Goal: Task Accomplishment & Management: Manage account settings

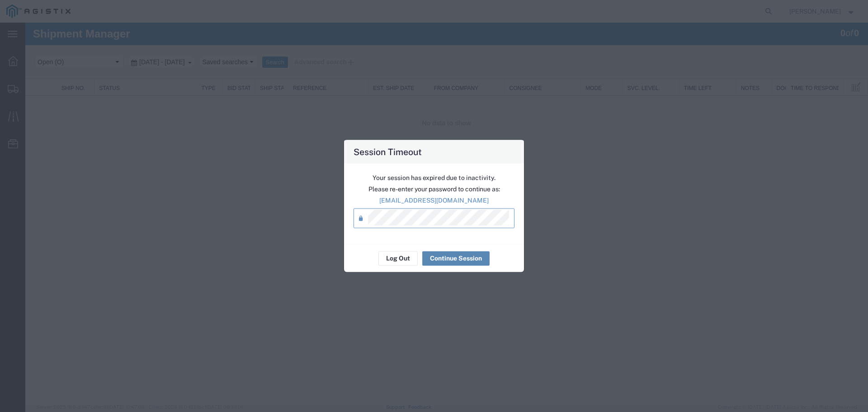
click at [455, 258] on button "Continue Session" at bounding box center [455, 258] width 67 height 14
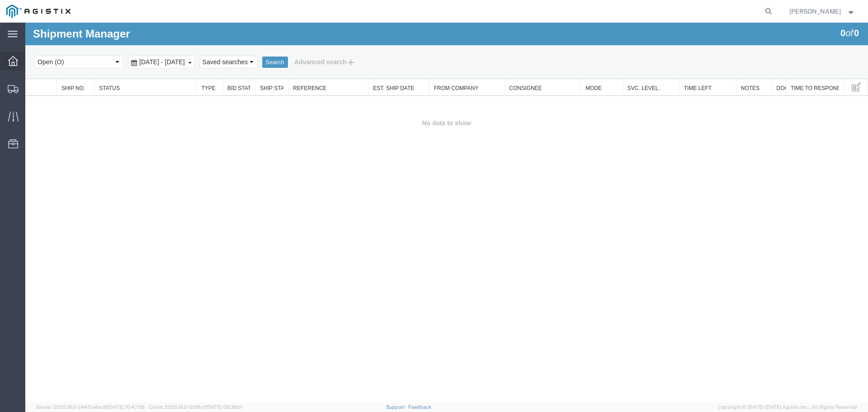
click at [12, 61] on icon at bounding box center [13, 61] width 10 height 10
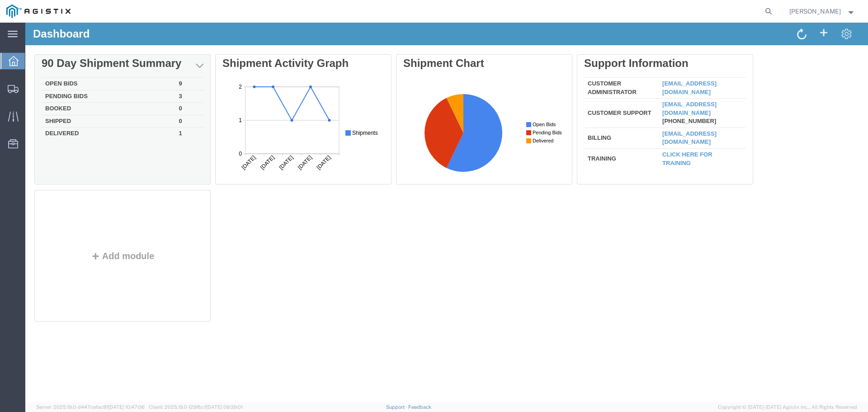
click at [58, 83] on td "Open Bids" at bounding box center [109, 84] width 134 height 13
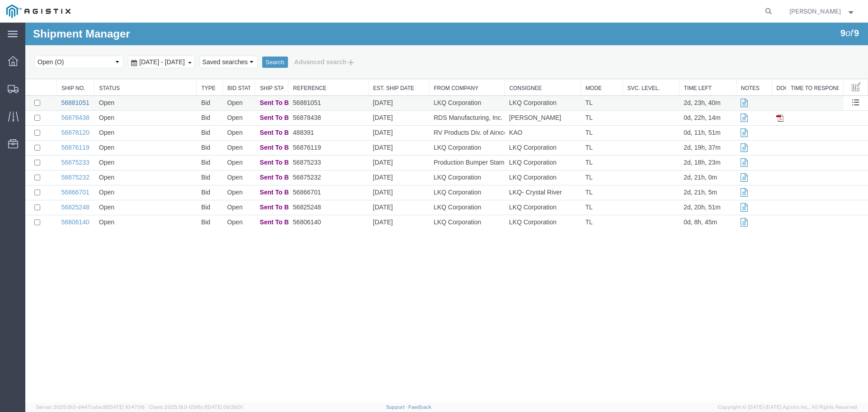
click at [81, 103] on link "56881051" at bounding box center [75, 102] width 28 height 7
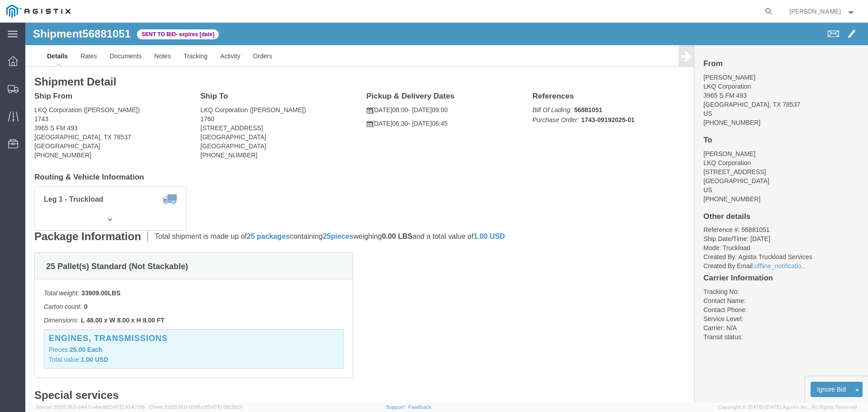
click button "button"
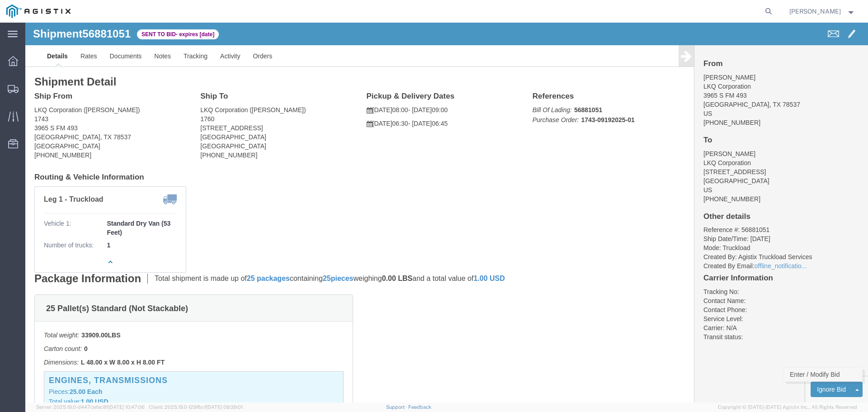
click link "Enter / Modify Bid"
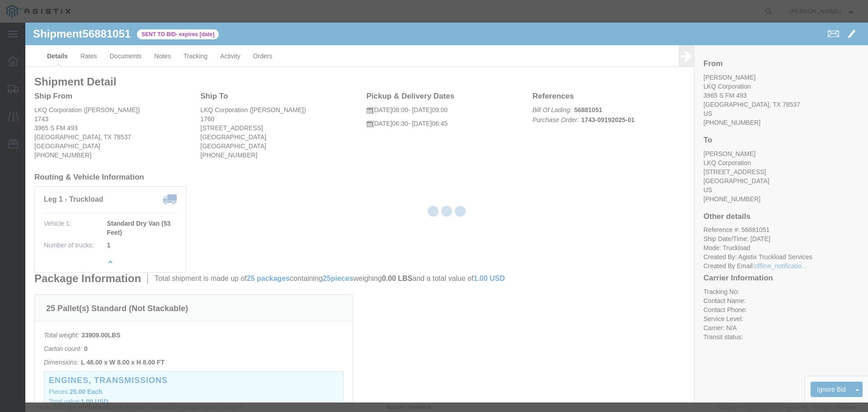
select select "22593"
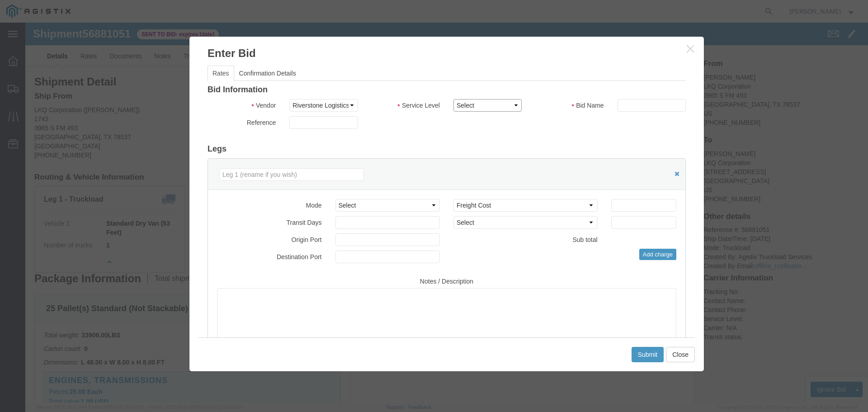
click select "Select Rail TL Standard 3 - 5 Day"
select select "41882"
click select "Select Rail TL Standard 3 - 5 Day"
click input "text"
type input "RLX"
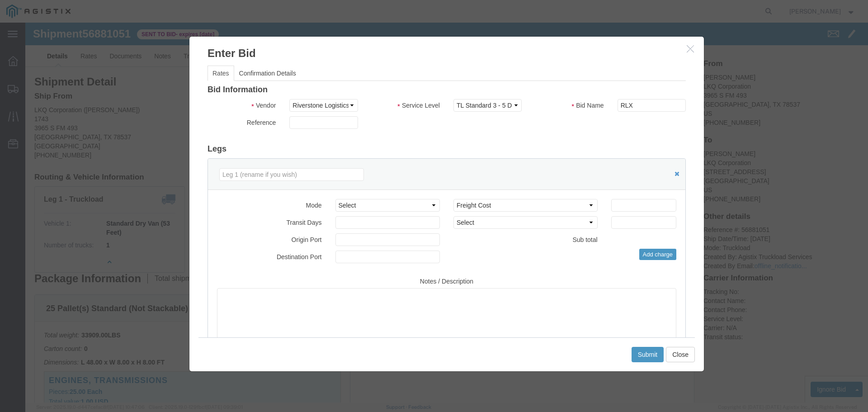
click div "Reference"
click select "Select Air Less than Truckload Multi-Leg Ocean Freight Rail Small Parcel Truckl…"
select select "TL"
click select "Select Air Less than Truckload Multi-Leg Ocean Freight Rail Small Parcel Truckl…"
click input "number"
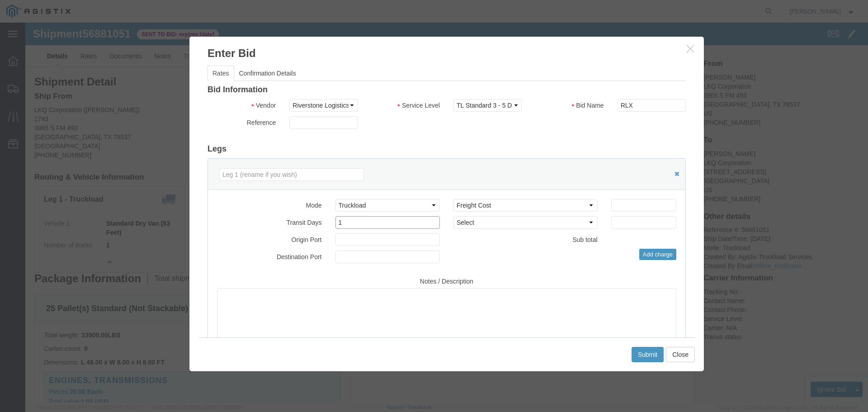
type input "1"
click input "number"
type input "1115"
click button "Submit"
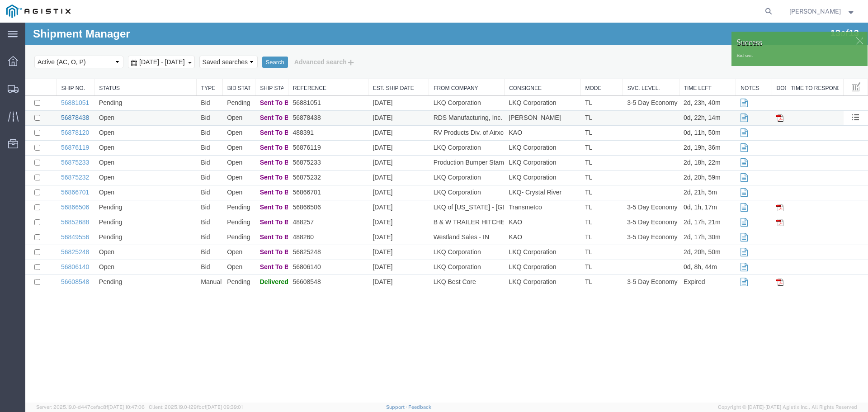
click at [69, 115] on link "56878438" at bounding box center [75, 117] width 28 height 7
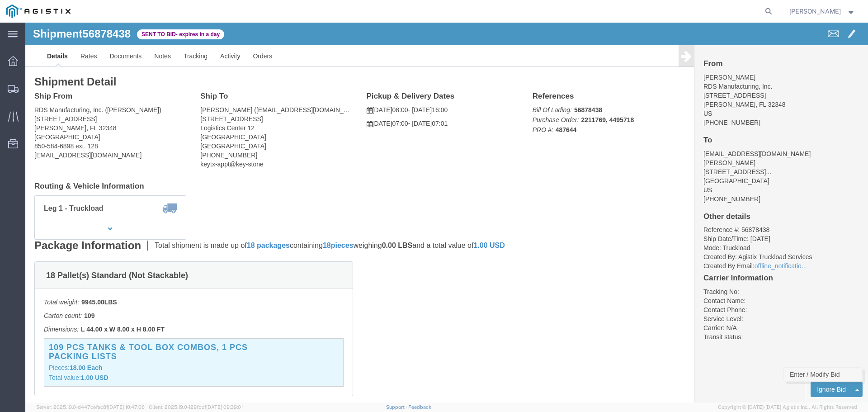
click link "Enter / Modify Bid"
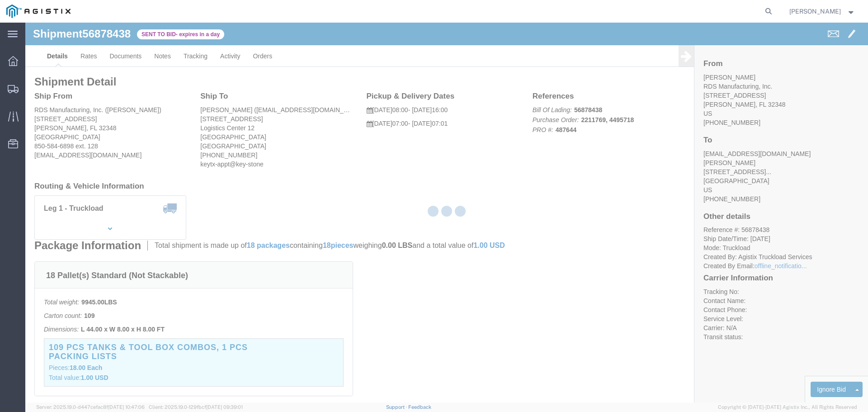
select select "22593"
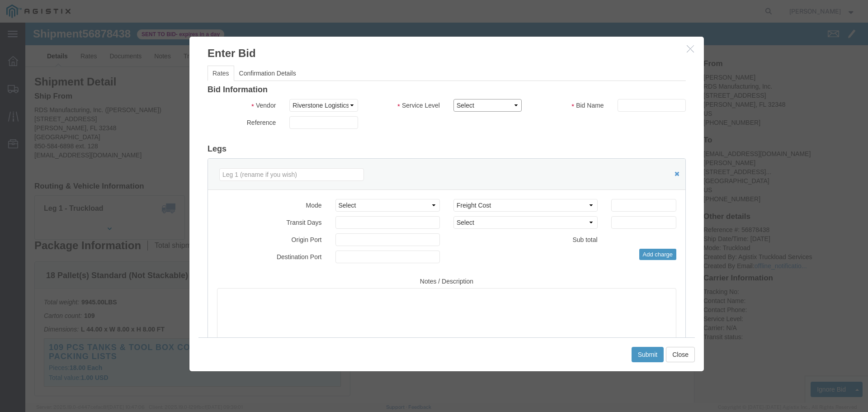
click select "Select Rail TL Standard 3 - 5 Day"
select select "41882"
click select "Select Rail TL Standard 3 - 5 Day"
drag, startPoint x: 603, startPoint y: 85, endPoint x: 601, endPoint y: 96, distance: 11.0
click input "text"
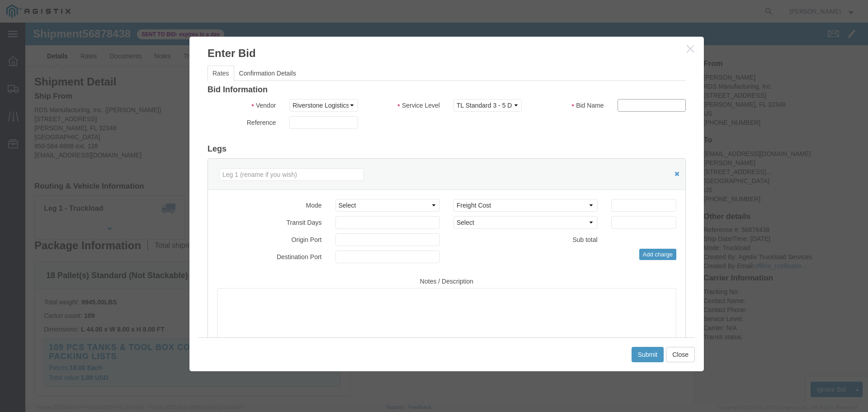
type input "RLX"
click select "Select Air Less than Truckload Multi-Leg Ocean Freight Rail Small Parcel Truckl…"
select select "TL"
click select "Select Air Less than Truckload Multi-Leg Ocean Freight Rail Small Parcel Truckl…"
click input "number"
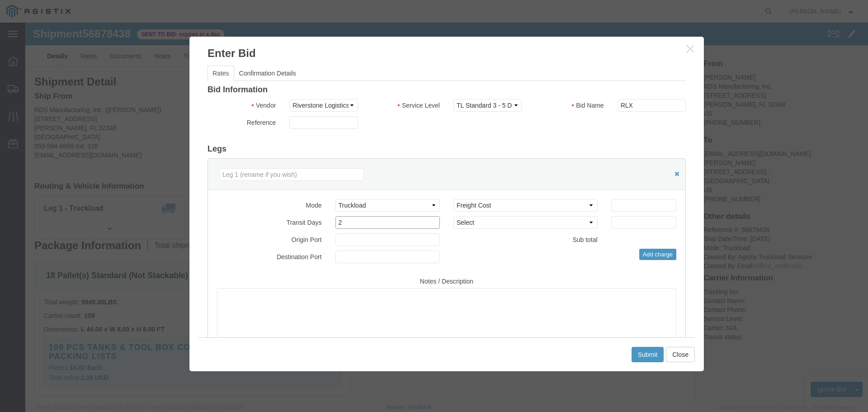
type input "2"
click input "number"
type input "1300"
click div "Add charge"
click button "Submit"
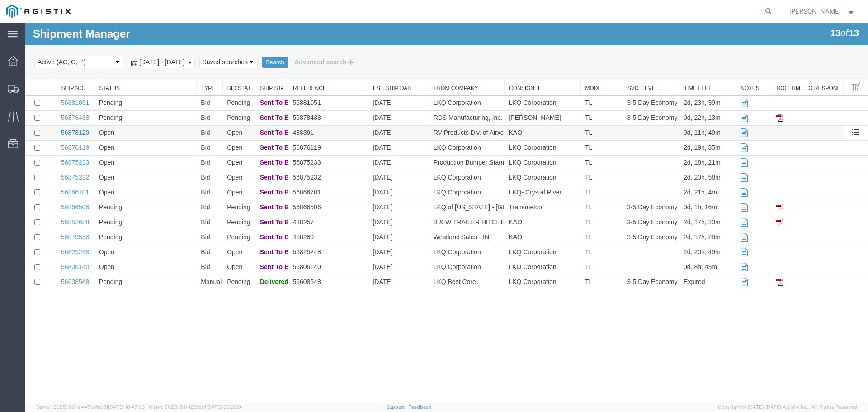
click at [79, 131] on link "56878120" at bounding box center [75, 132] width 28 height 7
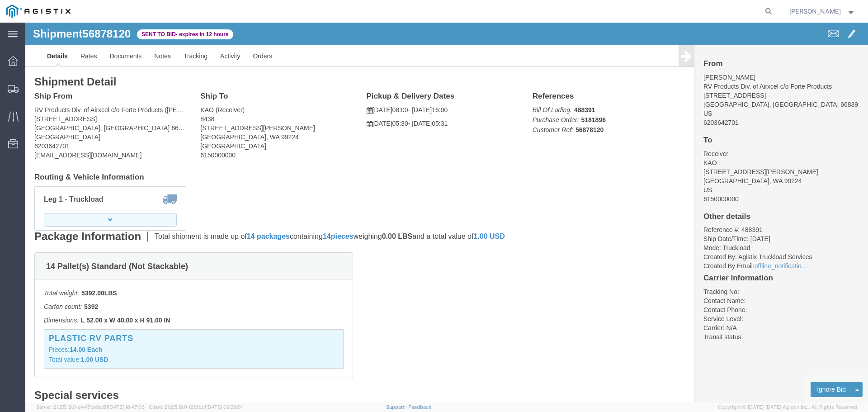
drag, startPoint x: 91, startPoint y: 194, endPoint x: 119, endPoint y: 204, distance: 29.3
click button "button"
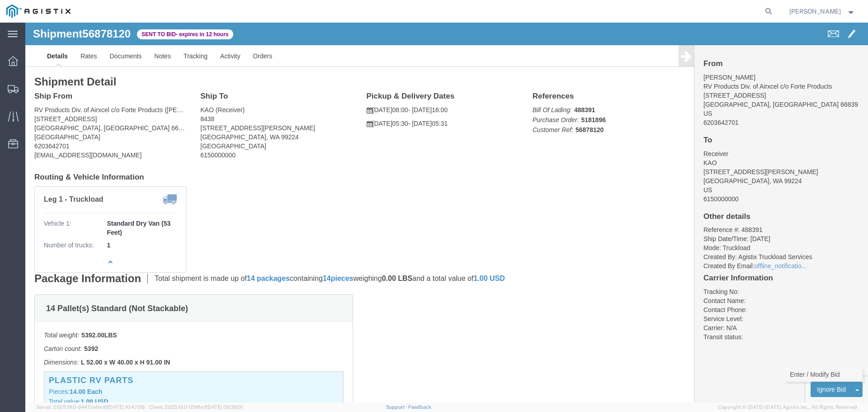
click link "Enter / Modify Bid"
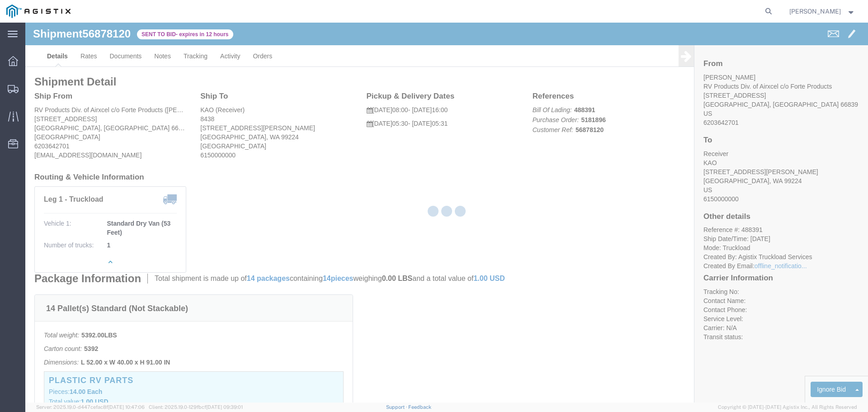
select select "22593"
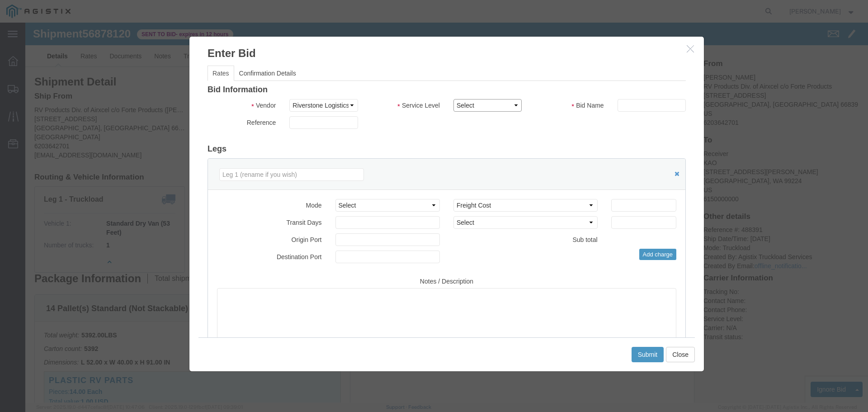
click select "Select Rail TL Standard 3 - 5 Day"
select select "41882"
click select "Select Rail TL Standard 3 - 5 Day"
drag, startPoint x: 597, startPoint y: 88, endPoint x: 604, endPoint y: 95, distance: 10.2
click input "text"
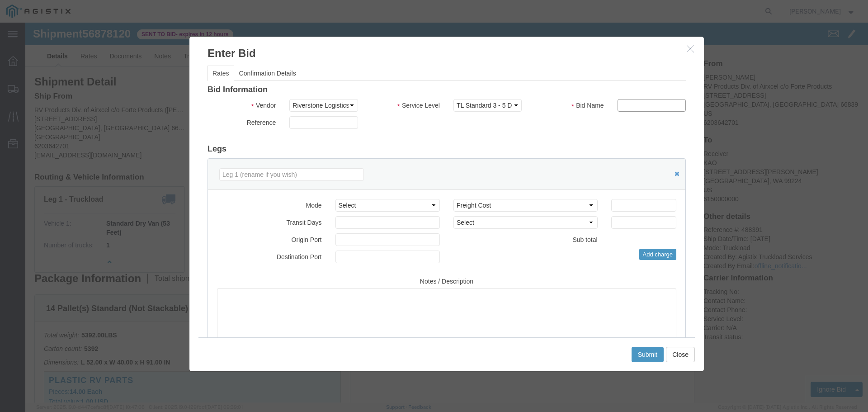
type input "RLX"
drag, startPoint x: 390, startPoint y: 178, endPoint x: 391, endPoint y: 188, distance: 9.5
click select "Select Air Less than Truckload Multi-Leg Ocean Freight Rail Small Parcel Truckl…"
select select "TL"
click select "Select Air Less than Truckload Multi-Leg Ocean Freight Rail Small Parcel Truckl…"
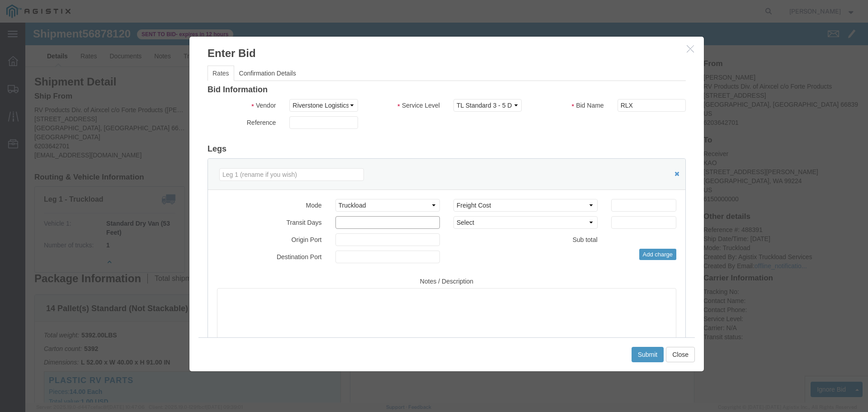
click input "number"
type input "3"
click input "number"
type input "3875"
click button "Submit"
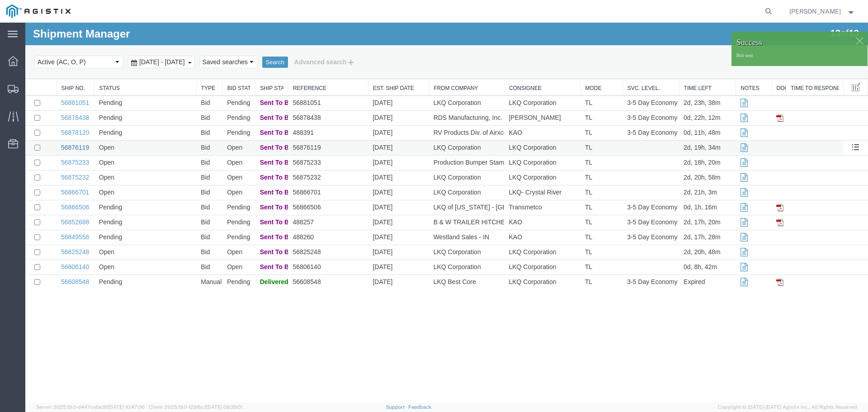
click at [81, 149] on link "56876119" at bounding box center [75, 147] width 28 height 7
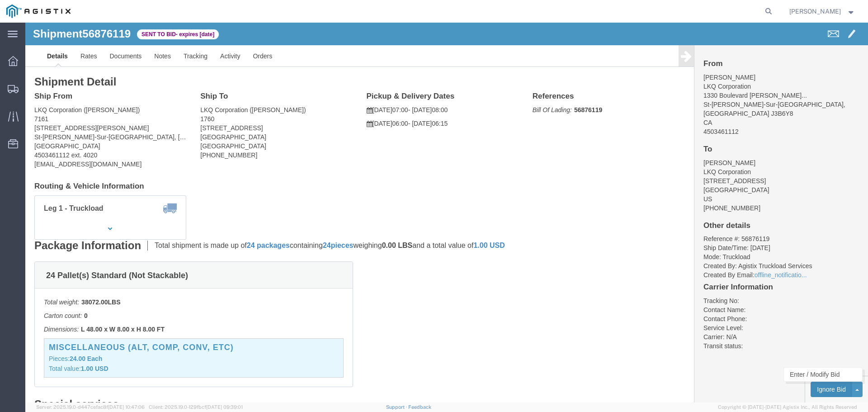
click button "Ignore Bid"
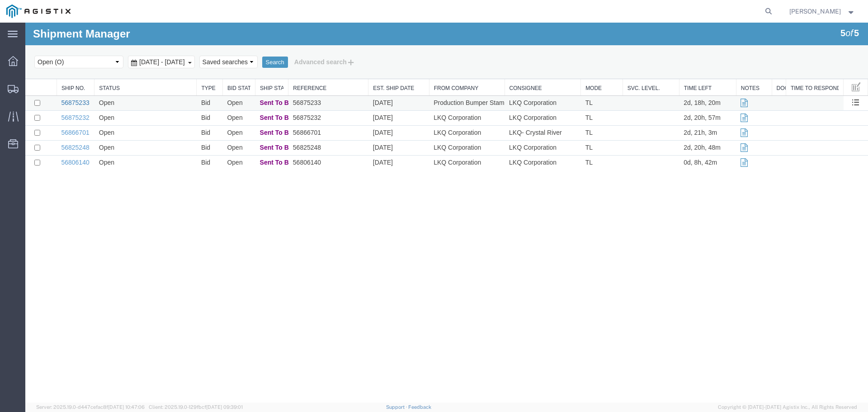
click at [75, 105] on link "56875233" at bounding box center [75, 102] width 28 height 7
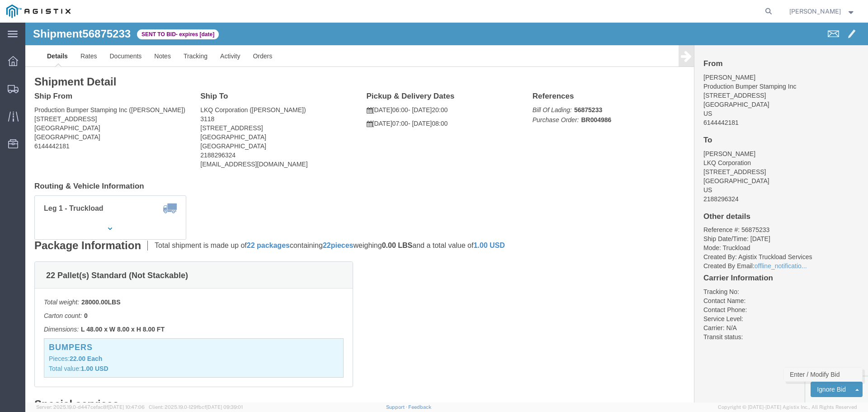
click link "Enter / Modify Bid"
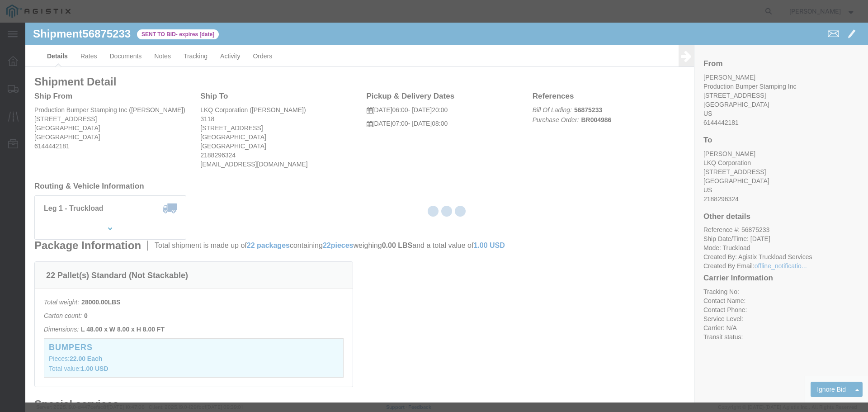
select select "22593"
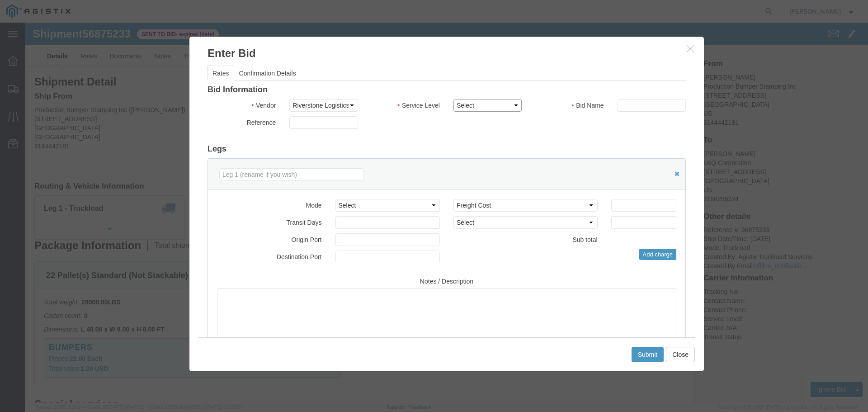
click select "Select Rail TL Standard 3 - 5 Day"
select select "41882"
click select "Select Rail TL Standard 3 - 5 Day"
click input "text"
type input "RLX"
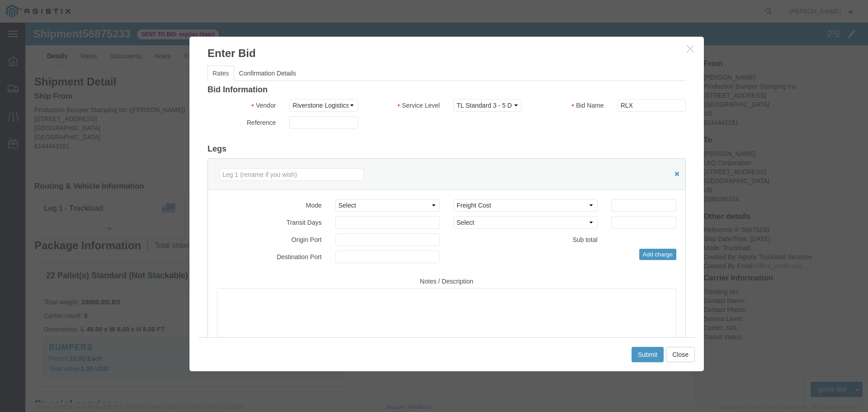
click div "Reference"
click select "Select Air Less than Truckload Multi-Leg Ocean Freight Rail Small Parcel Truckl…"
select select "TL"
click select "Select Air Less than Truckload Multi-Leg Ocean Freight Rail Small Parcel Truckl…"
click input "number"
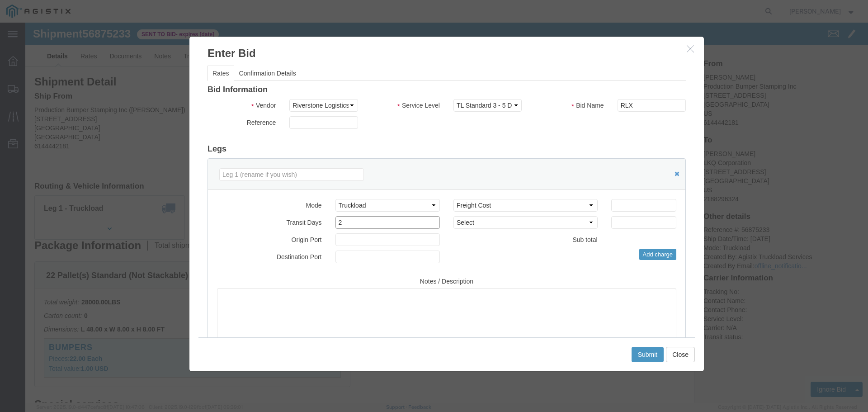
type input "2"
click input "number"
type input "1815"
click button "Submit"
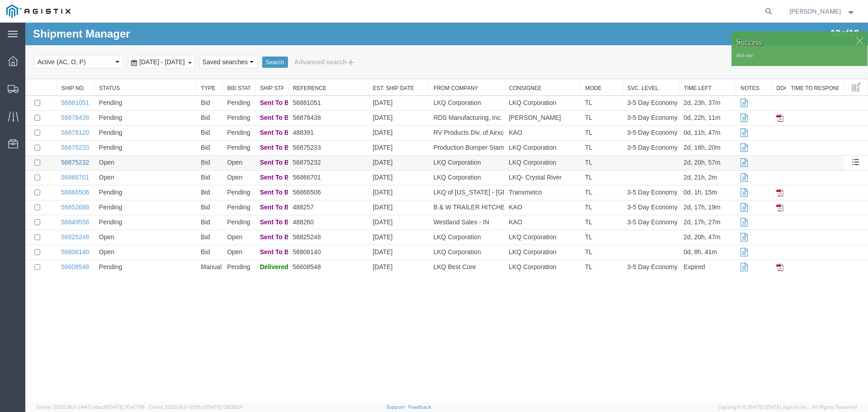
click at [72, 164] on link "56875232" at bounding box center [75, 162] width 28 height 7
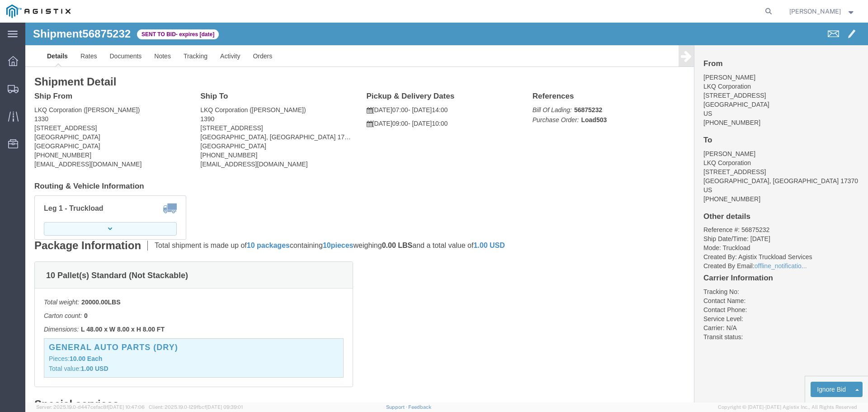
click button "button"
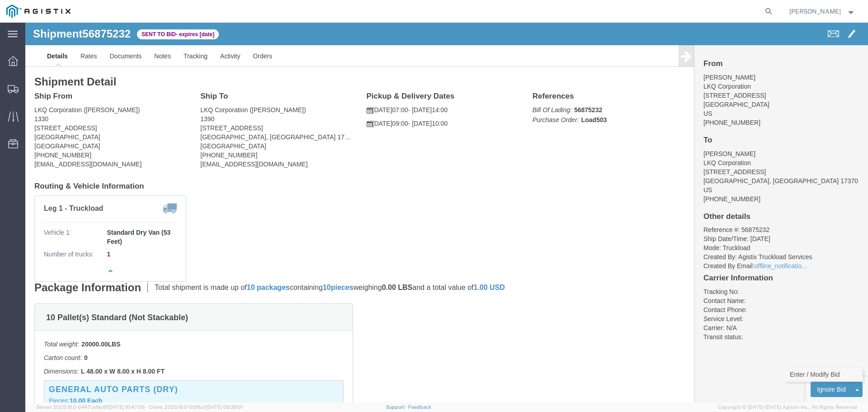
click link "Enter / Modify Bid"
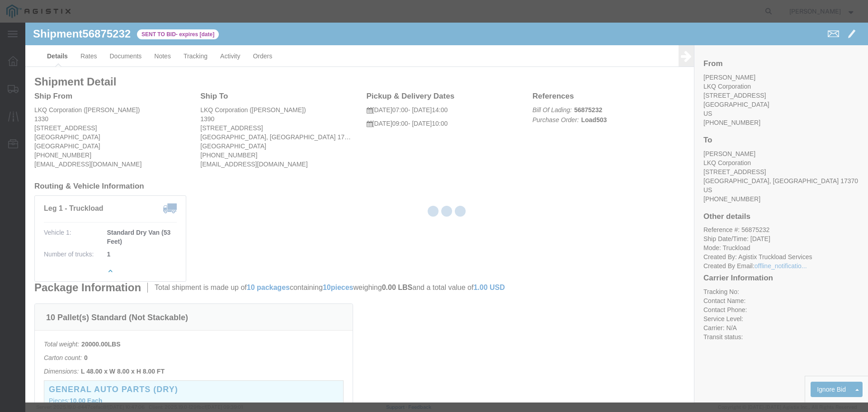
select select "22593"
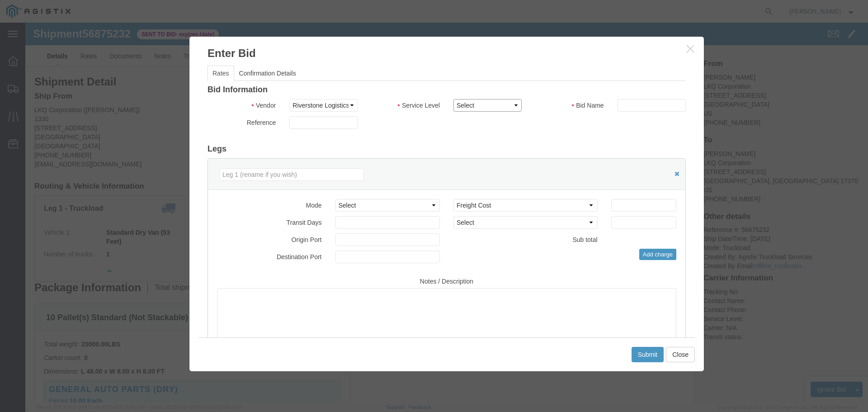
click select "Select Rail TL Standard 3 - 5 Day"
select select "41882"
click select "Select Rail TL Standard 3 - 5 Day"
click input "text"
type input "RLX"
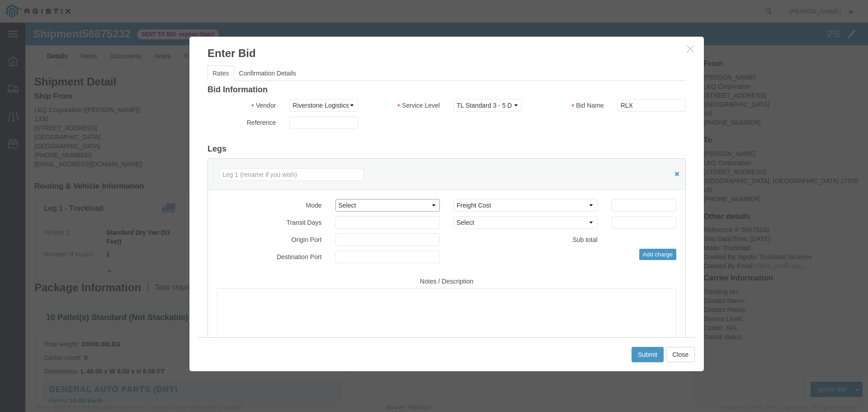
drag, startPoint x: 383, startPoint y: 182, endPoint x: 383, endPoint y: 188, distance: 6.8
click select "Select Air Less than Truckload Multi-Leg Ocean Freight Rail Small Parcel Truckl…"
select select "TL"
click select "Select Air Less than Truckload Multi-Leg Ocean Freight Rail Small Parcel Truckl…"
click input "number"
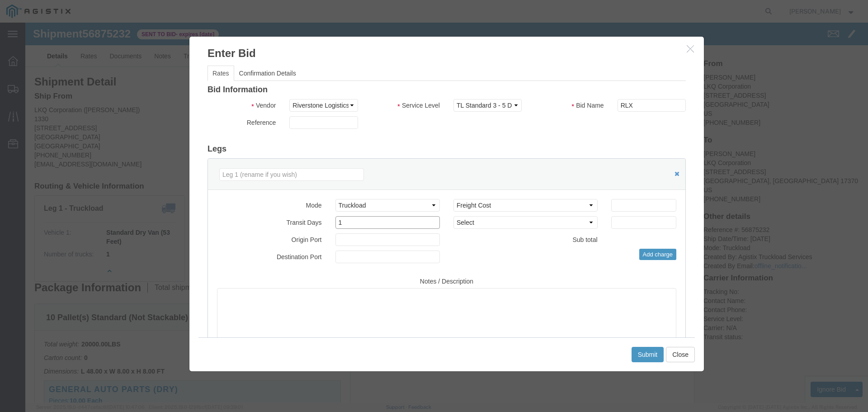
type input "1"
click input "number"
type input "1350"
click button "Submit"
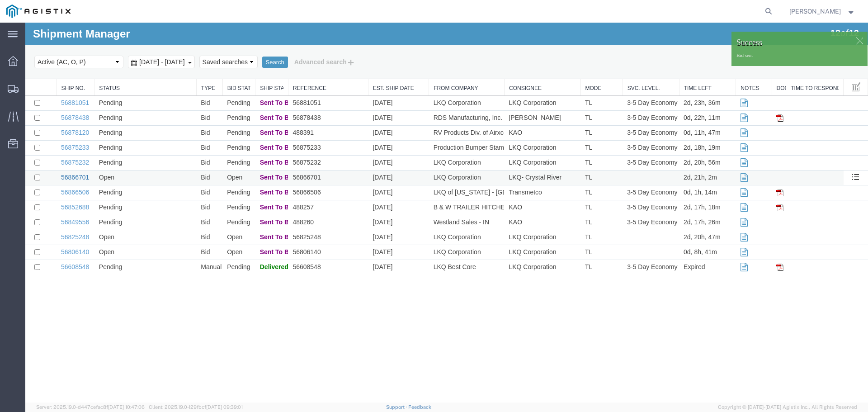
click at [76, 174] on link "56866701" at bounding box center [75, 177] width 28 height 7
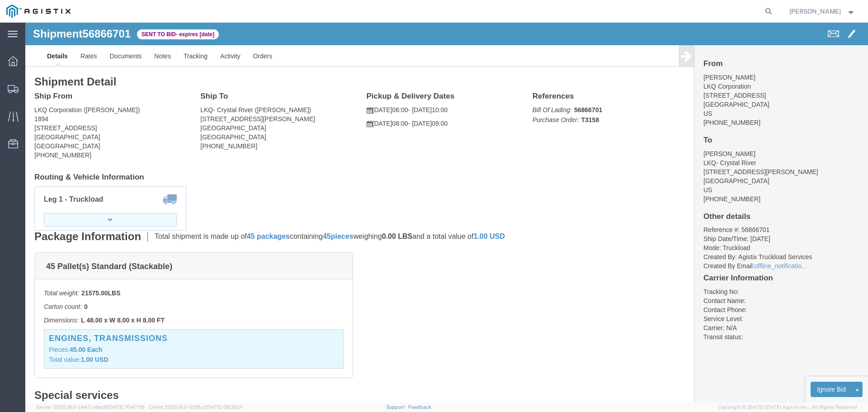
click button "button"
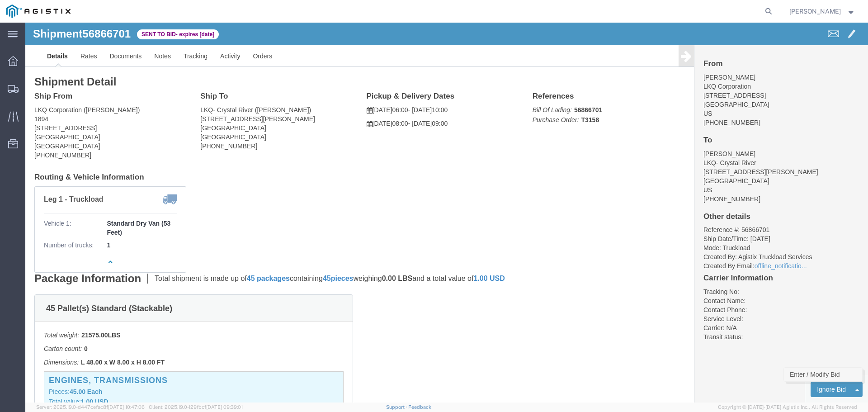
click link "Enter / Modify Bid"
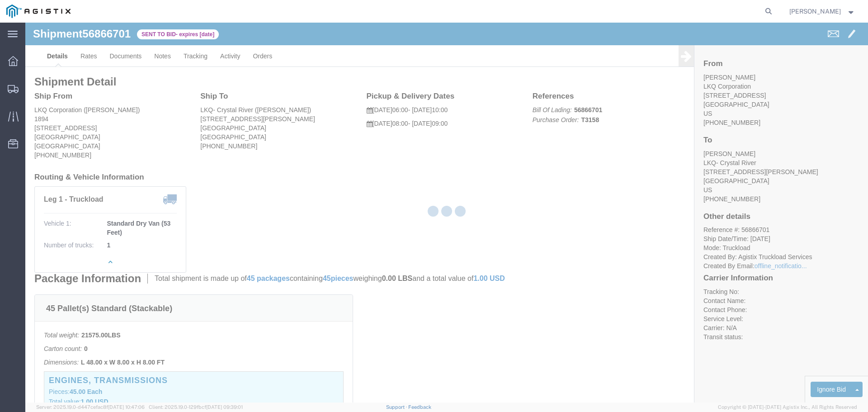
select select "22593"
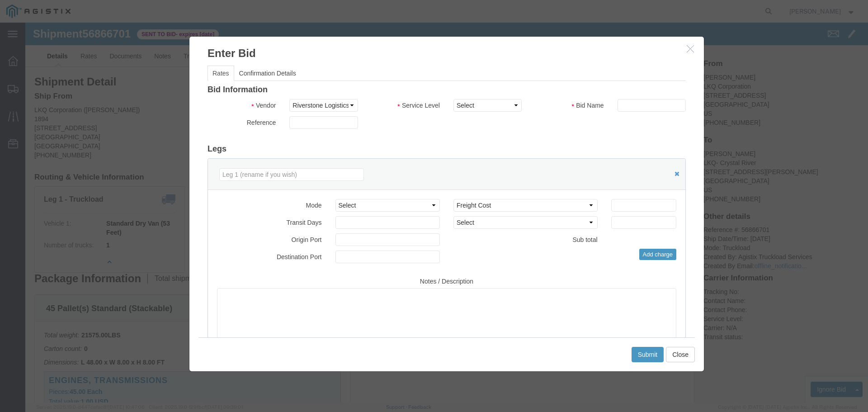
drag, startPoint x: 665, startPoint y: 25, endPoint x: 634, endPoint y: 59, distance: 46.4
click icon "button"
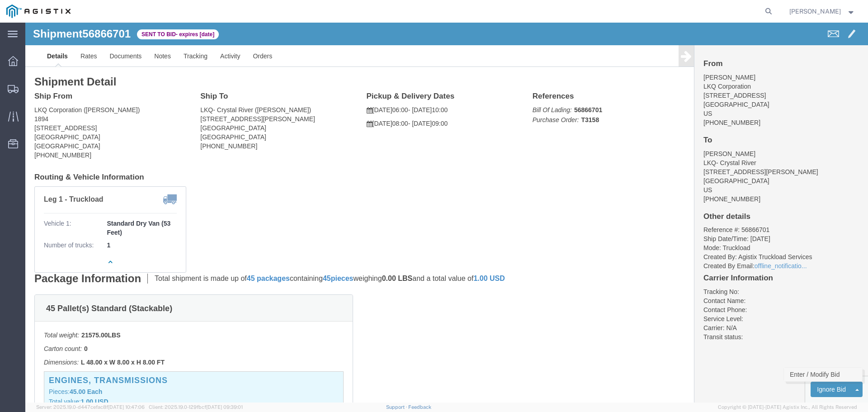
click link "Enter / Modify Bid"
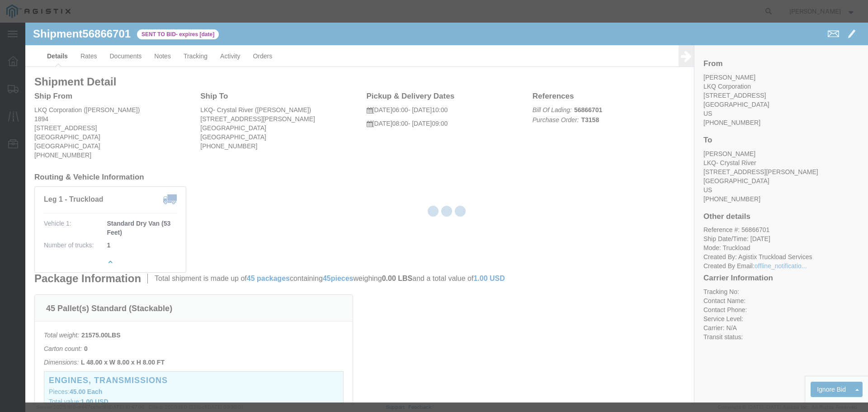
select select "22593"
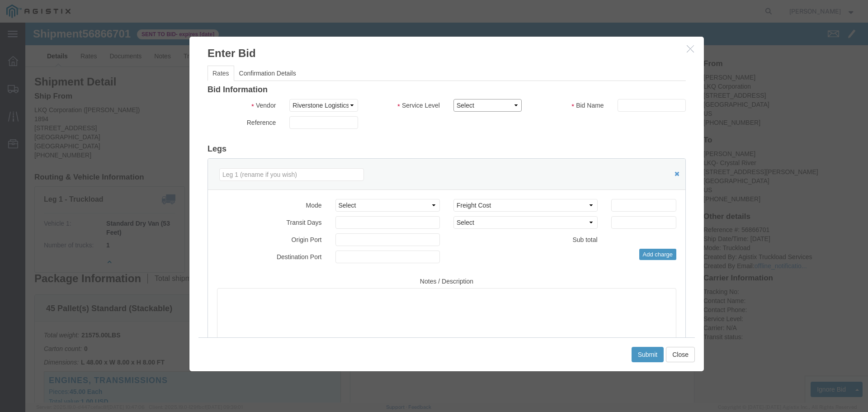
drag, startPoint x: 469, startPoint y: 83, endPoint x: 469, endPoint y: 89, distance: 5.9
click select "Select Rail TL Standard 3 - 5 Day"
select select "41882"
click select "Select Rail TL Standard 3 - 5 Day"
click input "text"
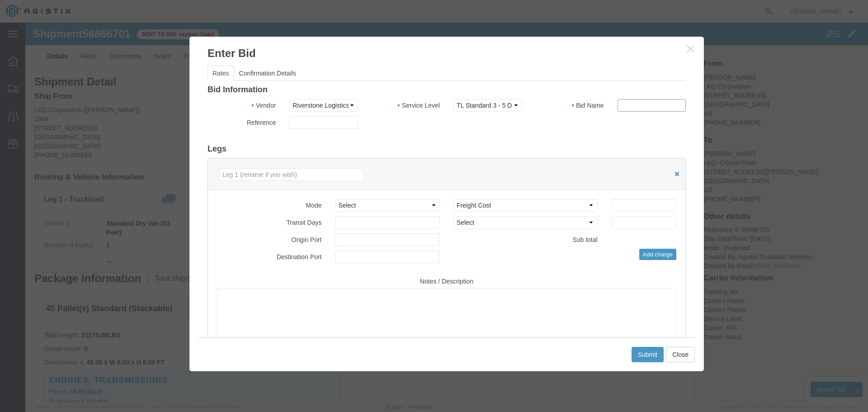
type input "RLX"
drag, startPoint x: 359, startPoint y: 181, endPoint x: 356, endPoint y: 188, distance: 7.9
click select "Select Air Less than Truckload Multi-Leg Ocean Freight Rail Small Parcel Truckl…"
select select "TL"
click select "Select Air Less than Truckload Multi-Leg Ocean Freight Rail Small Parcel Truckl…"
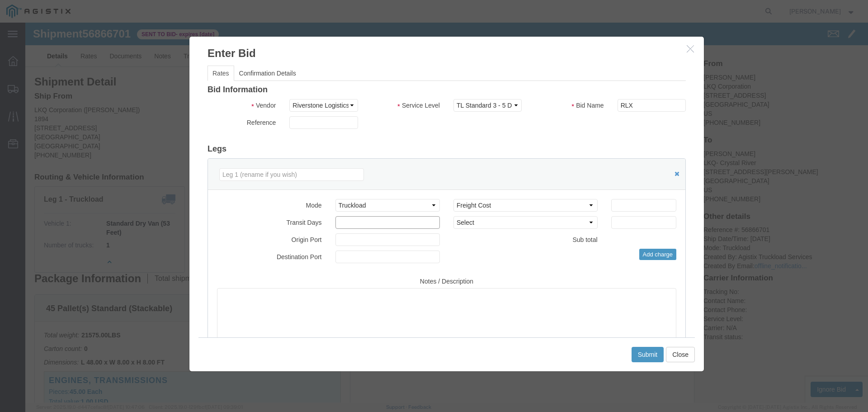
click input "number"
type input "1"
click input "number"
type input "1400"
click button "Submit"
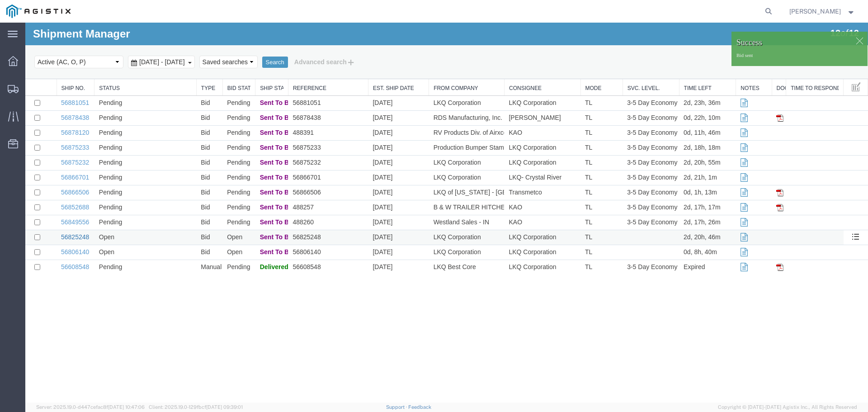
click at [75, 236] on link "56825248" at bounding box center [75, 236] width 28 height 7
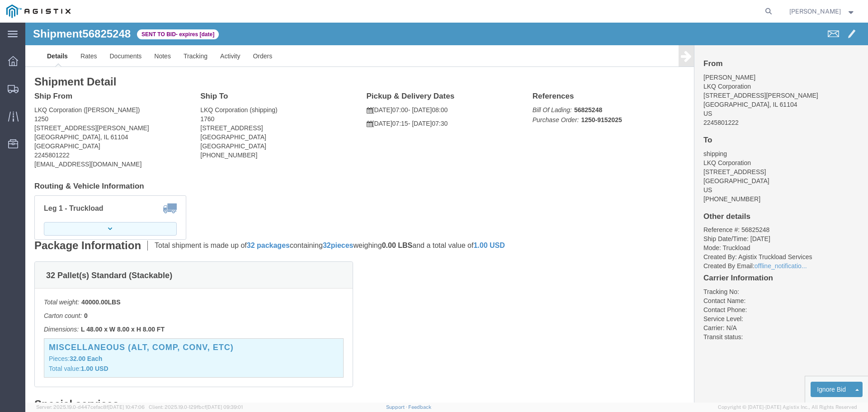
click button "button"
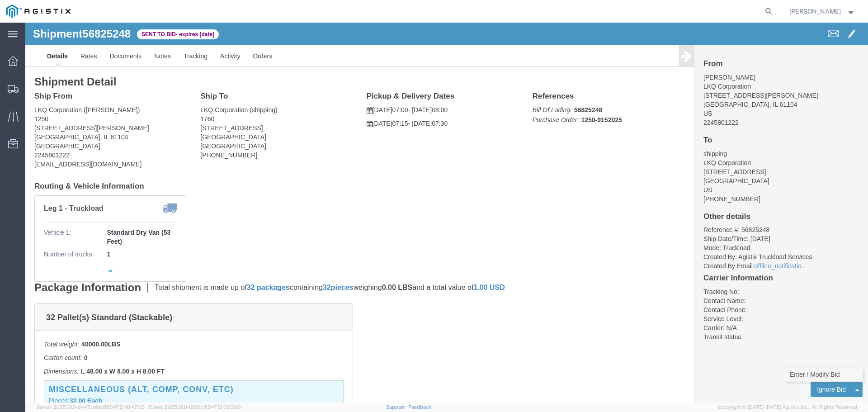
click link "Enter / Modify Bid"
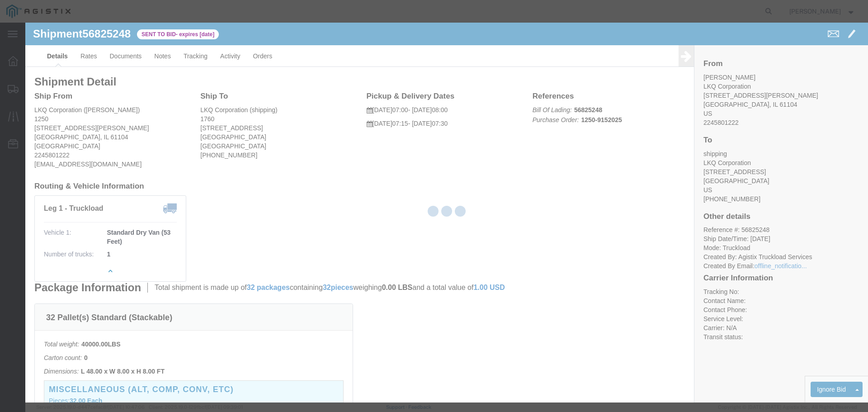
select select "22593"
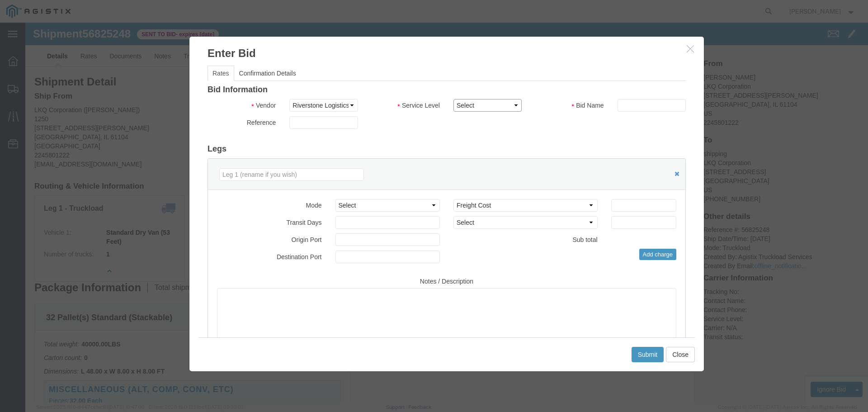
click select "Select Rail TL Standard 3 - 5 Day"
select select "41882"
click select "Select Rail TL Standard 3 - 5 Day"
click input "text"
type input "RLX"
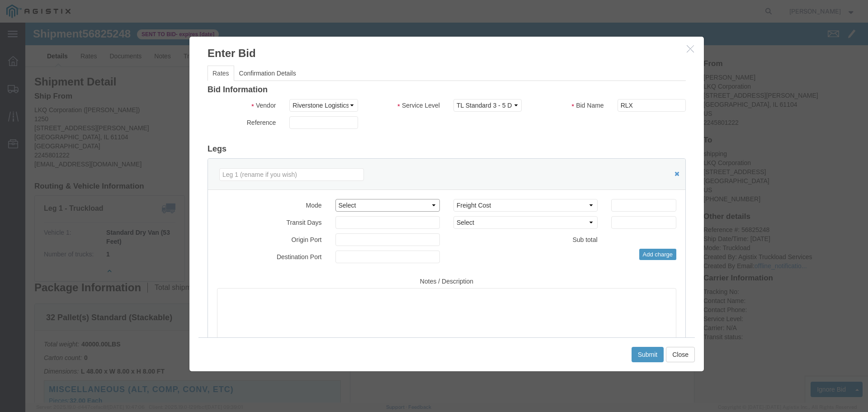
drag, startPoint x: 372, startPoint y: 182, endPoint x: 371, endPoint y: 188, distance: 6.5
click select "Select Air Less than Truckload Multi-Leg Ocean Freight Rail Small Parcel Truckl…"
select select "TL"
click select "Select Air Less than Truckload Multi-Leg Ocean Freight Rail Small Parcel Truckl…"
click input "number"
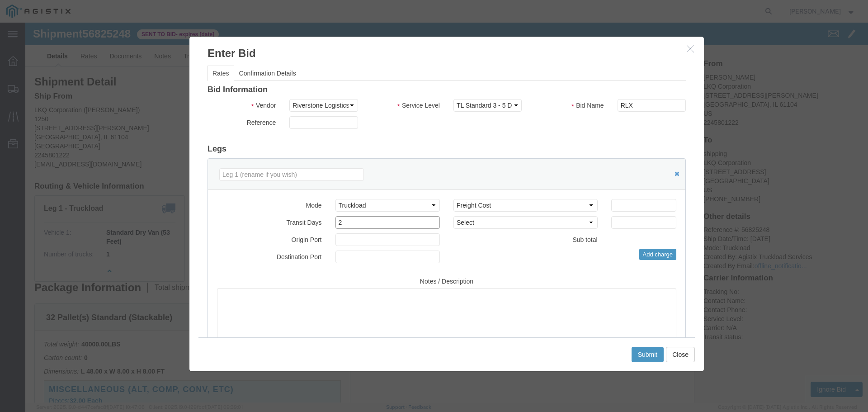
type input "2"
click input "number"
type input "2200"
click button "Submit"
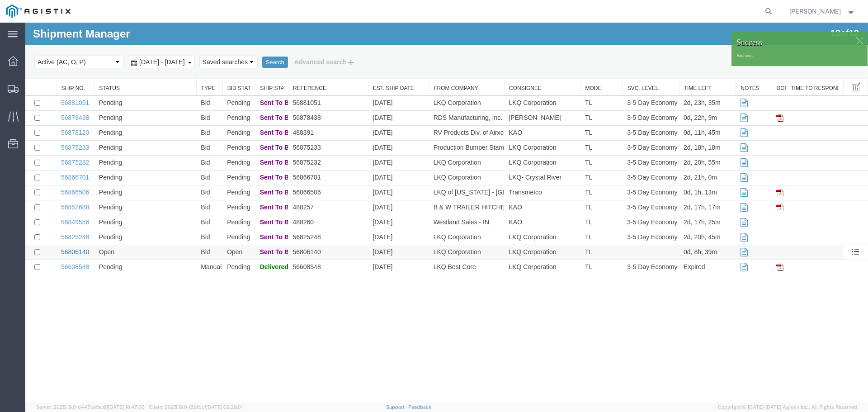
click at [82, 253] on link "56806140" at bounding box center [75, 251] width 28 height 7
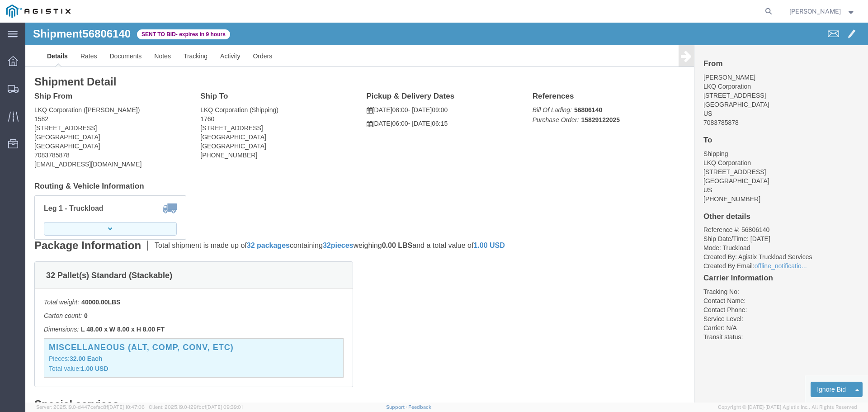
click button "button"
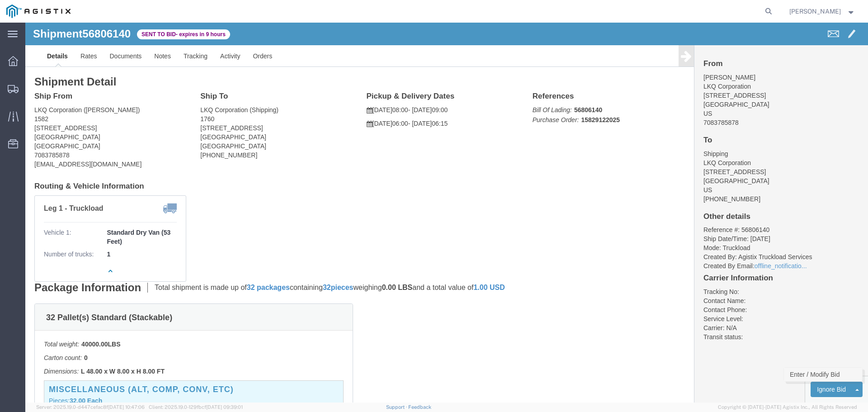
click link "Enter / Modify Bid"
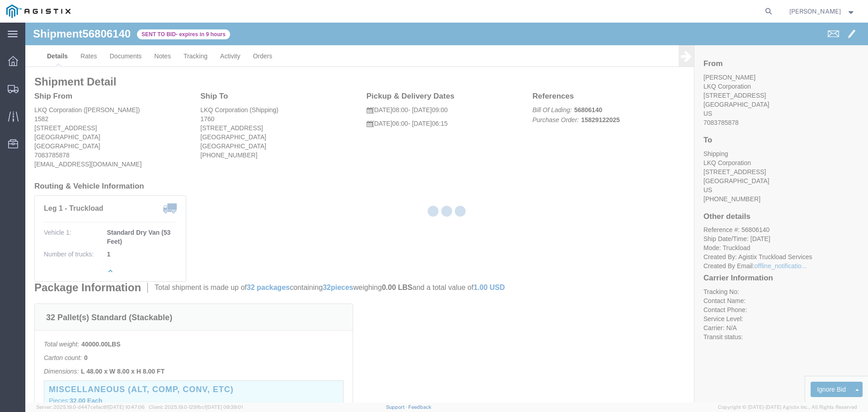
select select "22593"
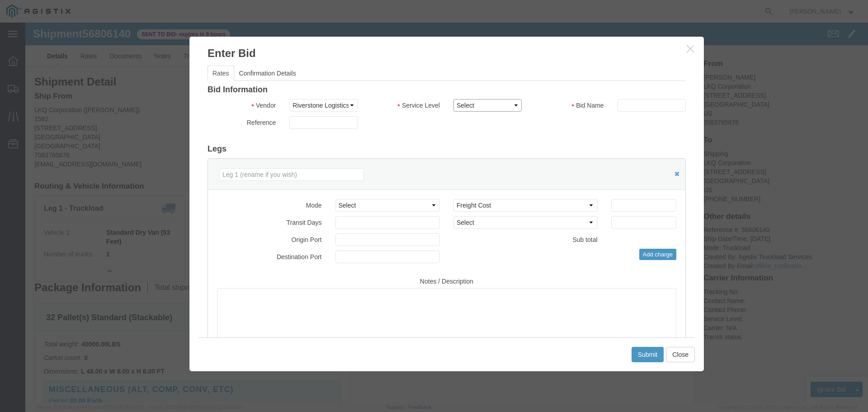
click select "Select Rail TL Standard 3 - 5 Day"
select select "41882"
click select "Select Rail TL Standard 3 - 5 Day"
click input "text"
type input "RLX"
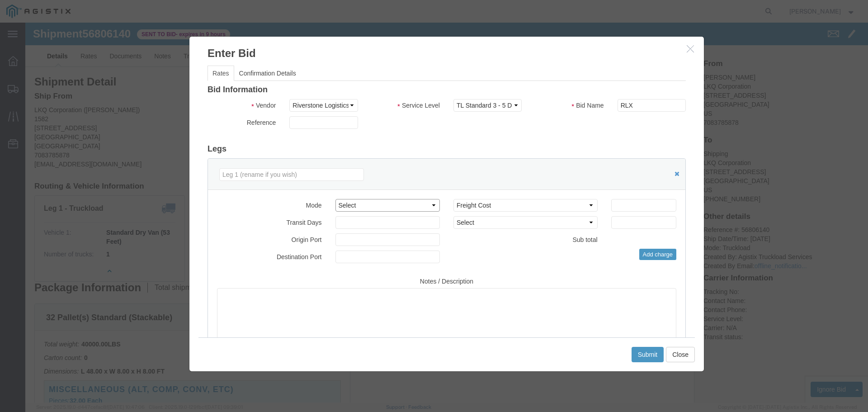
drag, startPoint x: 385, startPoint y: 183, endPoint x: 385, endPoint y: 188, distance: 5.0
click select "Select Air Less than Truckload Multi-Leg Ocean Freight Rail Small Parcel Truckl…"
select select "TL"
click select "Select Air Less than Truckload Multi-Leg Ocean Freight Rail Small Parcel Truckl…"
click input "number"
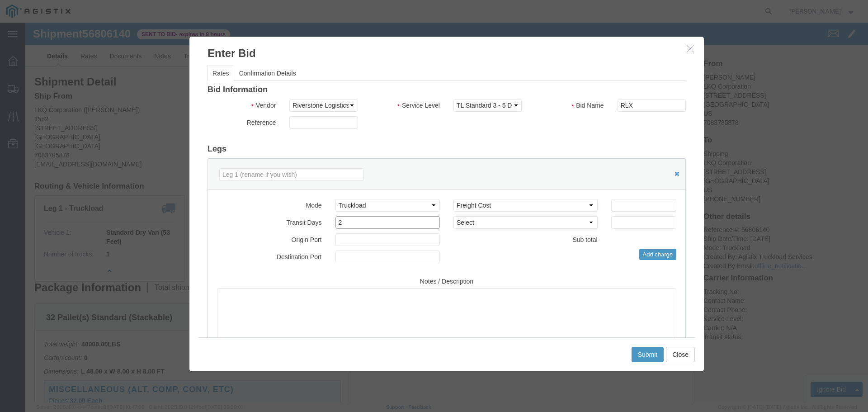
type input "2"
click input "number"
type input "2000"
click button "Submit"
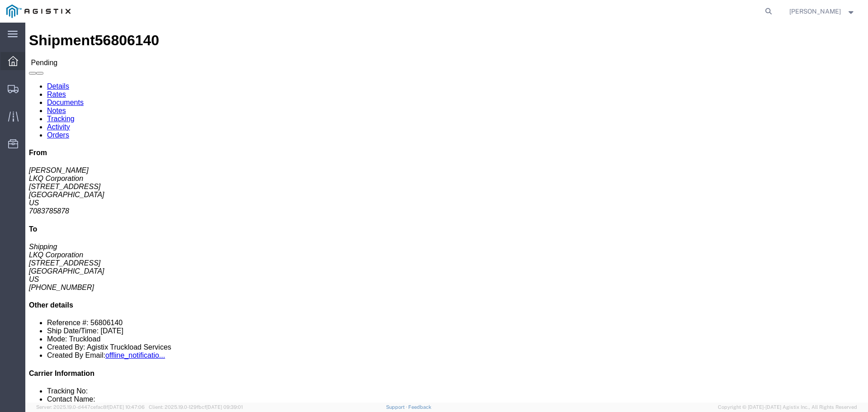
click at [17, 62] on icon at bounding box center [13, 61] width 10 height 10
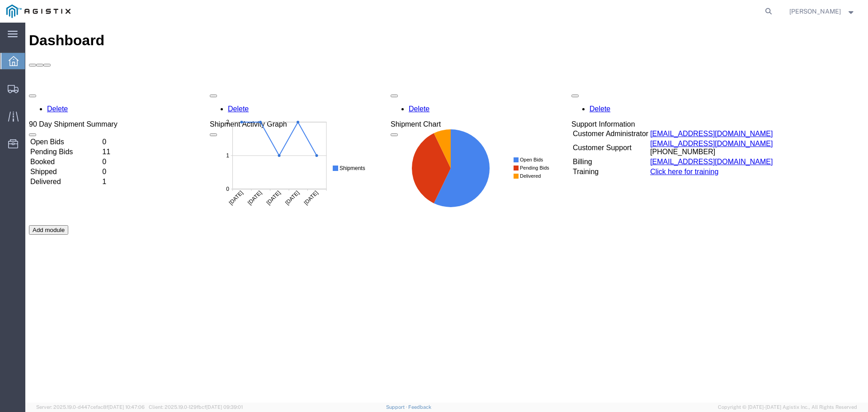
click at [71, 137] on td "Open Bids" at bounding box center [65, 141] width 71 height 9
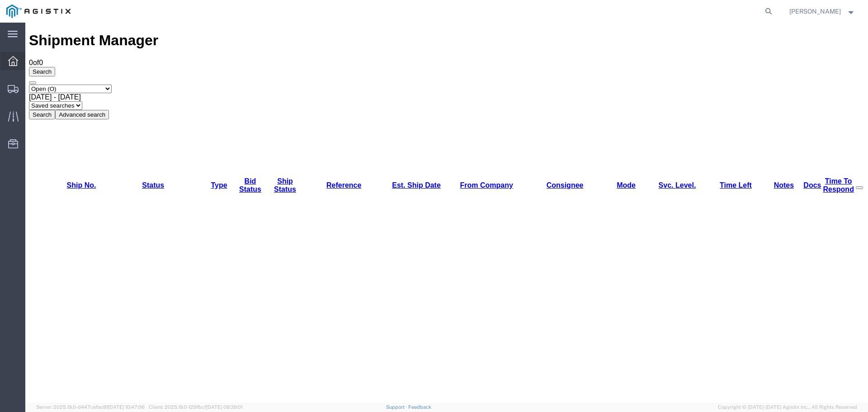
click at [12, 59] on icon at bounding box center [13, 61] width 10 height 10
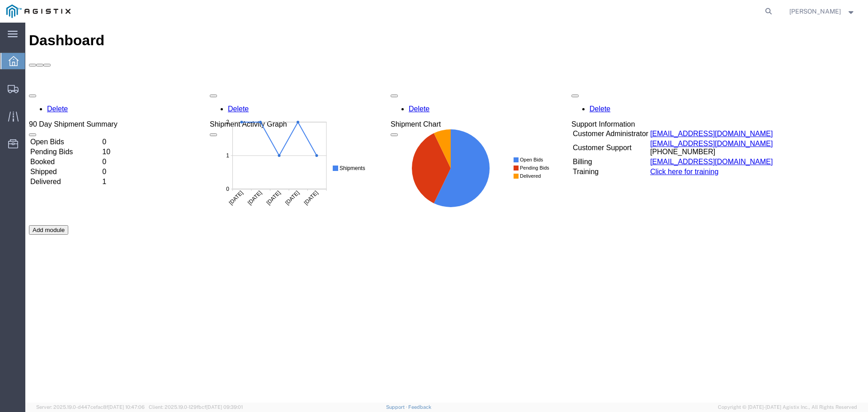
click at [79, 147] on td "Pending Bids" at bounding box center [65, 151] width 71 height 9
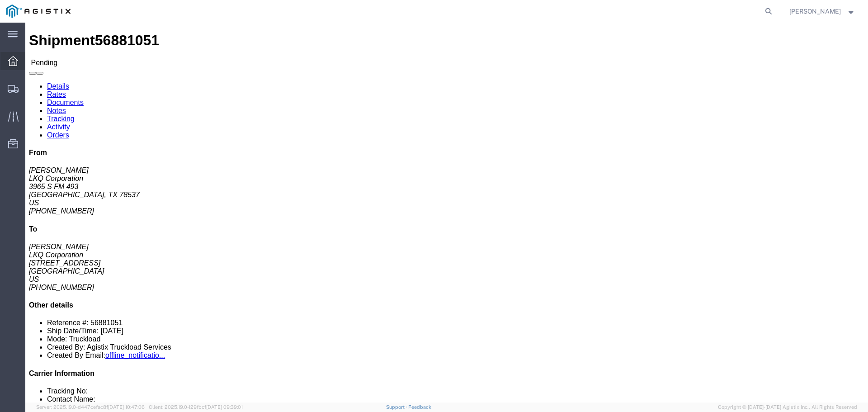
click at [20, 60] on div at bounding box center [12, 61] width 25 height 18
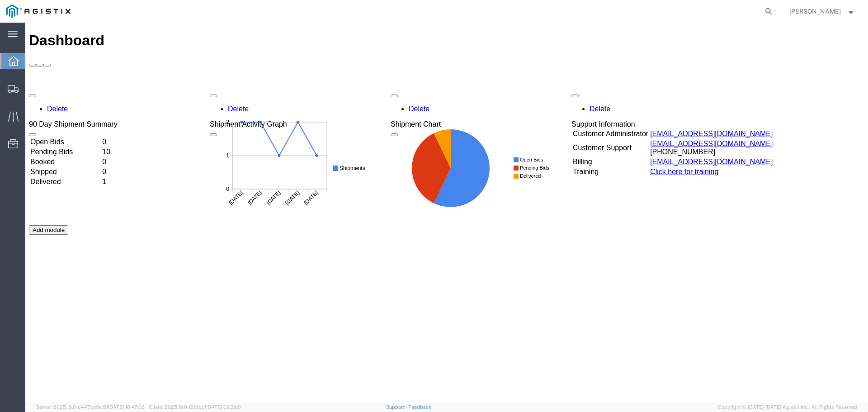
click at [84, 139] on div "Open Bids 0 Pending Bids 10 Booked 0 Shipped 0 Delivered 1" at bounding box center [73, 161] width 89 height 51
click at [74, 177] on td "Delivered" at bounding box center [65, 181] width 71 height 9
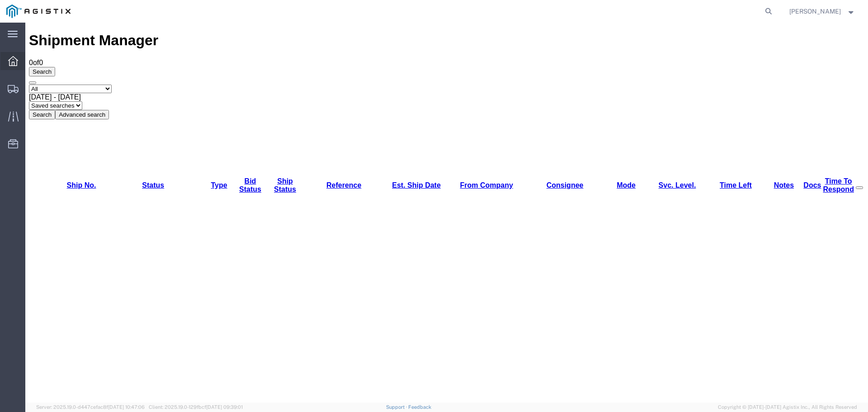
click at [27, 58] on span "Dashboard" at bounding box center [28, 61] width 6 height 18
